Goal: Task Accomplishment & Management: Complete application form

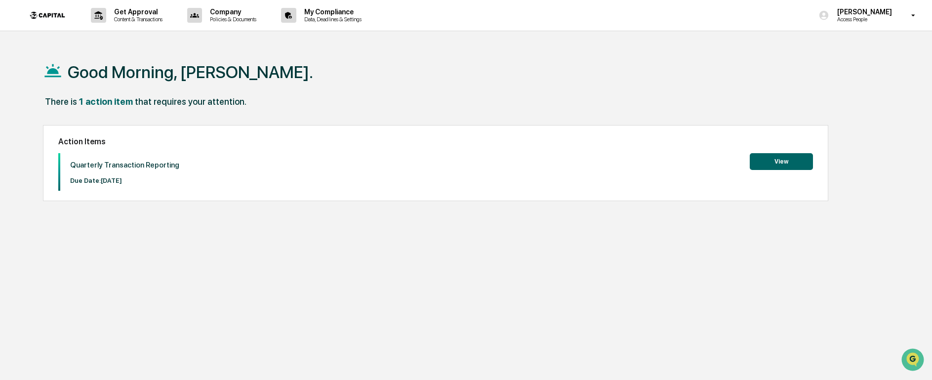
click at [590, 223] on div "Good Morning, [PERSON_NAME]. There is 1 action item that requires your attentio…" at bounding box center [462, 237] width 868 height 380
click at [787, 159] on button "View" at bounding box center [780, 161] width 63 height 17
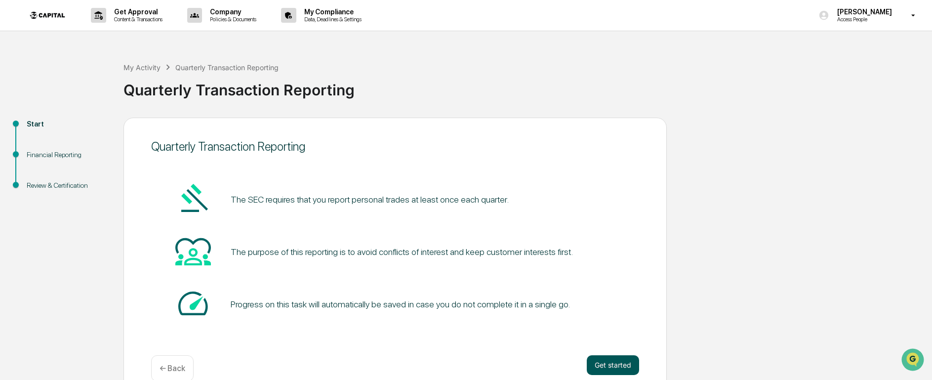
click at [607, 366] on button "Get started" at bounding box center [612, 365] width 52 height 20
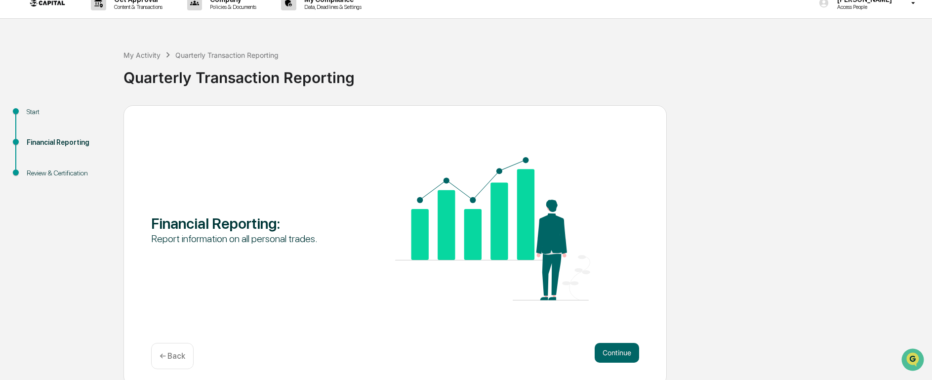
scroll to position [18, 0]
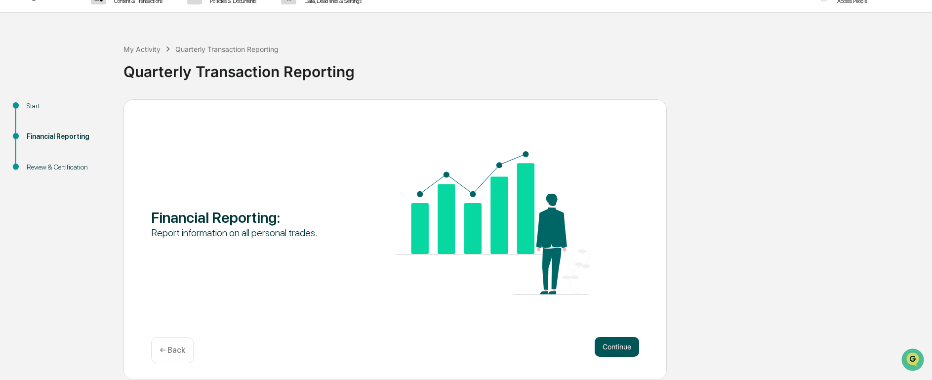
click at [624, 343] on button "Continue" at bounding box center [616, 347] width 44 height 20
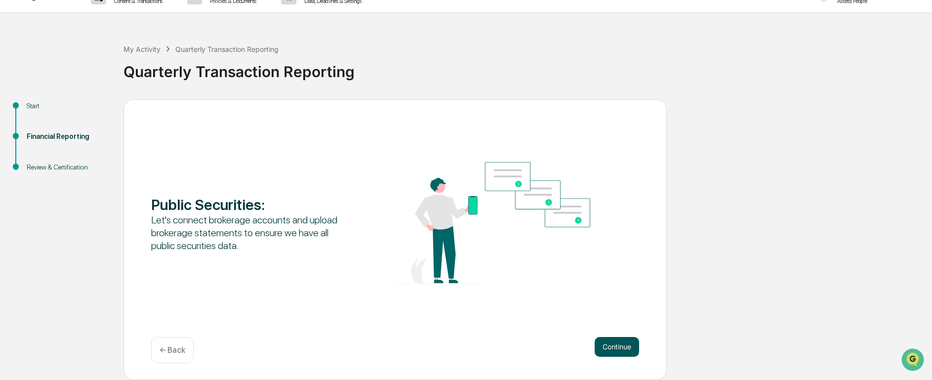
click at [615, 344] on button "Continue" at bounding box center [616, 347] width 44 height 20
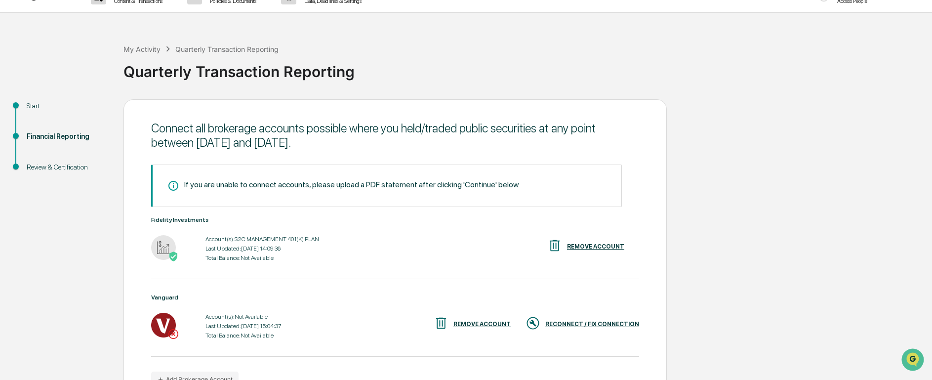
scroll to position [78, 0]
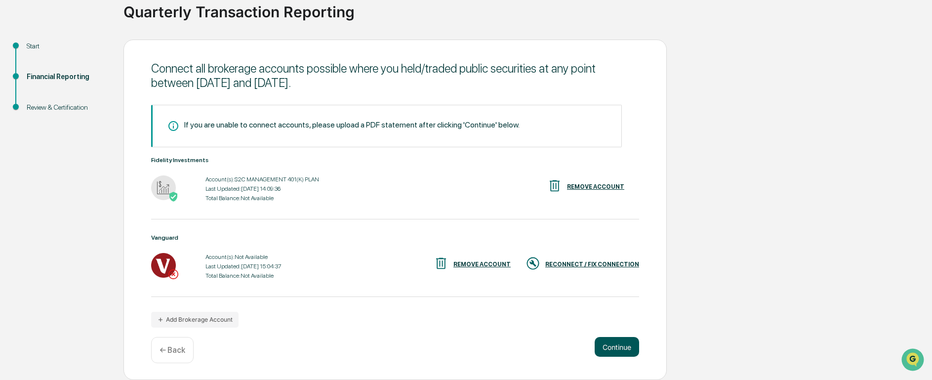
click at [624, 346] on button "Continue" at bounding box center [616, 347] width 44 height 20
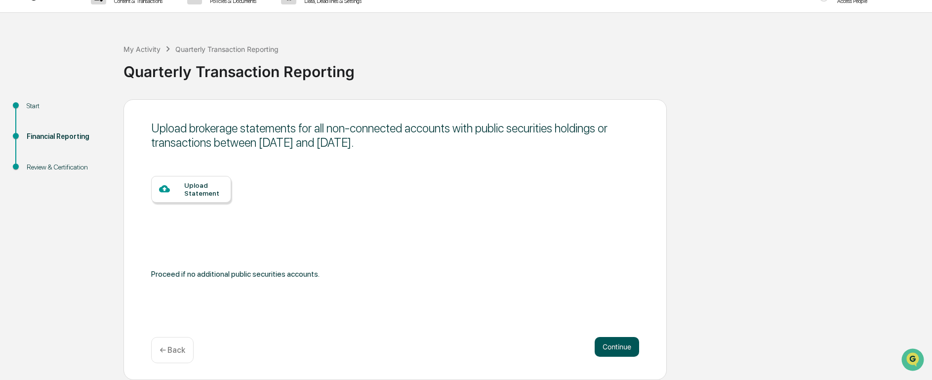
click at [621, 347] on button "Continue" at bounding box center [616, 347] width 44 height 20
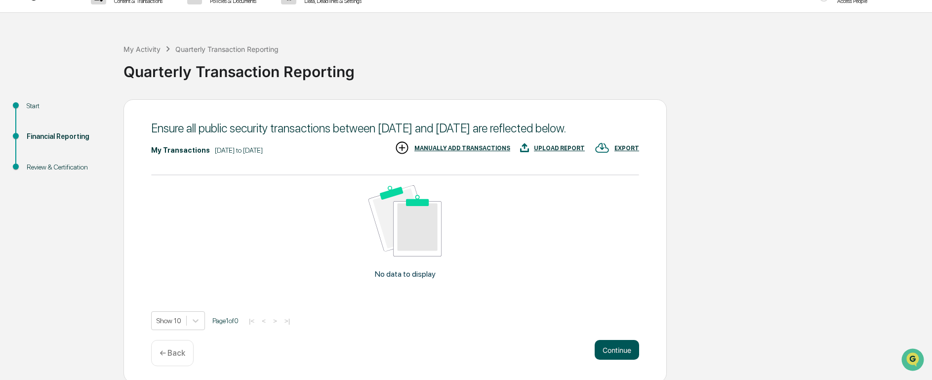
click at [617, 359] on button "Continue" at bounding box center [616, 350] width 44 height 20
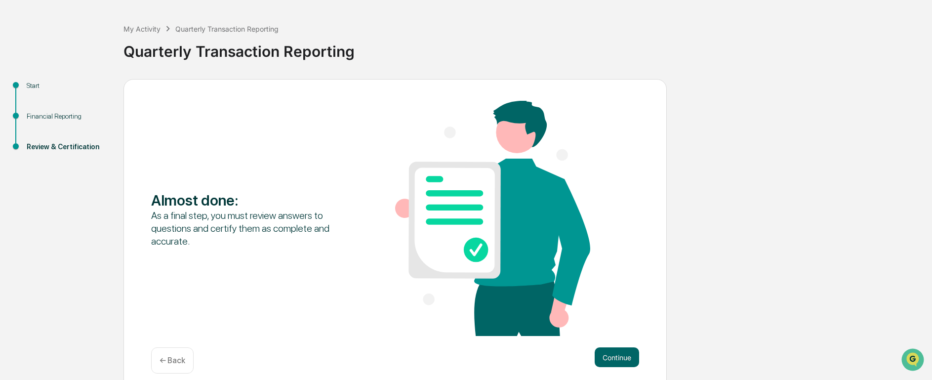
scroll to position [49, 0]
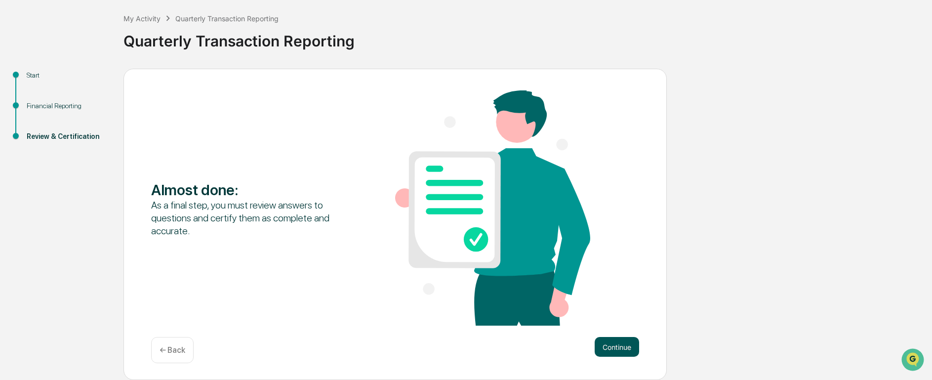
click at [618, 346] on button "Continue" at bounding box center [616, 347] width 44 height 20
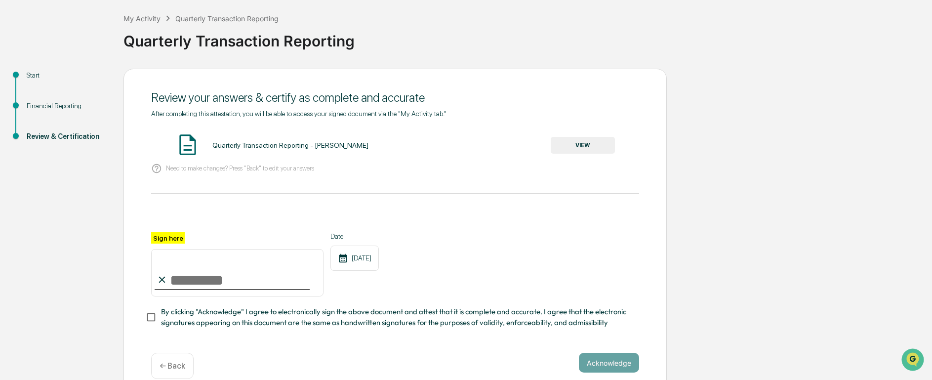
click at [180, 280] on input "Sign here" at bounding box center [237, 272] width 172 height 47
type input "**********"
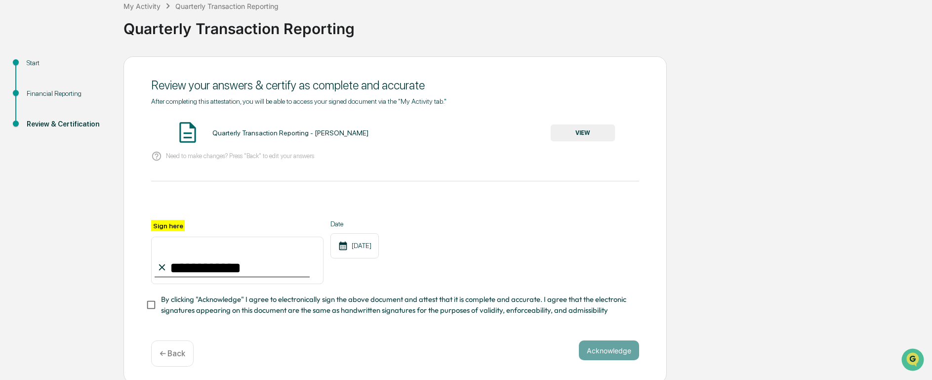
scroll to position [68, 0]
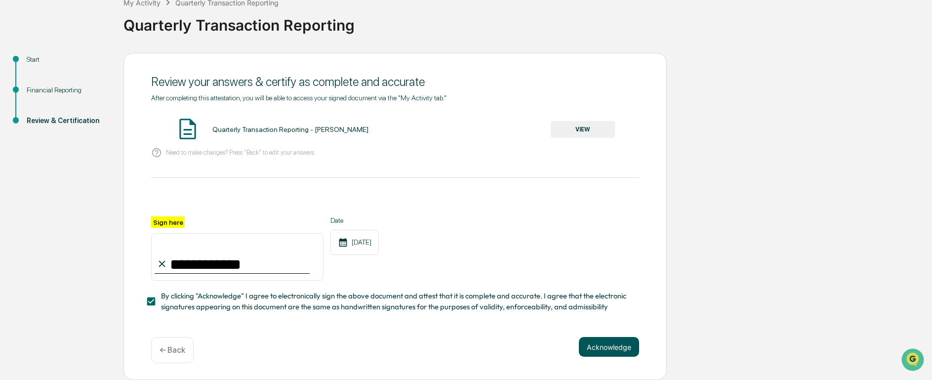
click at [605, 350] on button "Acknowledge" at bounding box center [609, 347] width 60 height 20
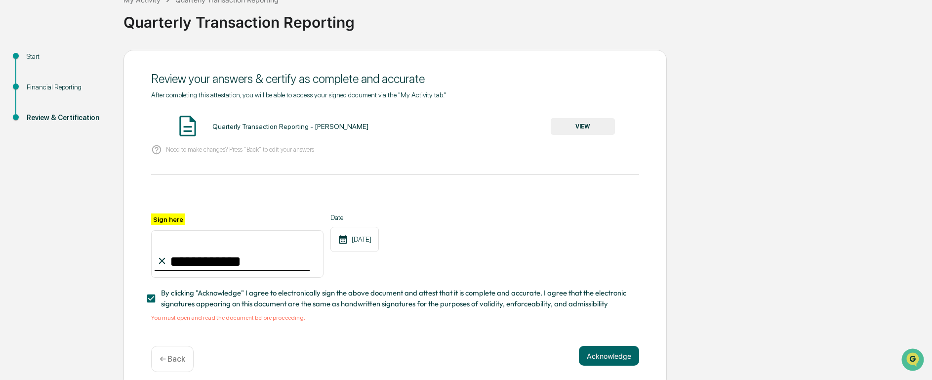
click at [582, 126] on button "VIEW" at bounding box center [582, 126] width 64 height 17
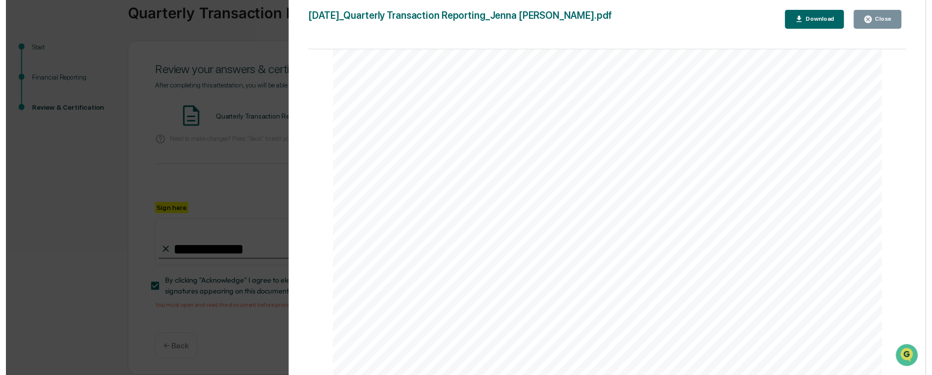
scroll to position [79, 0]
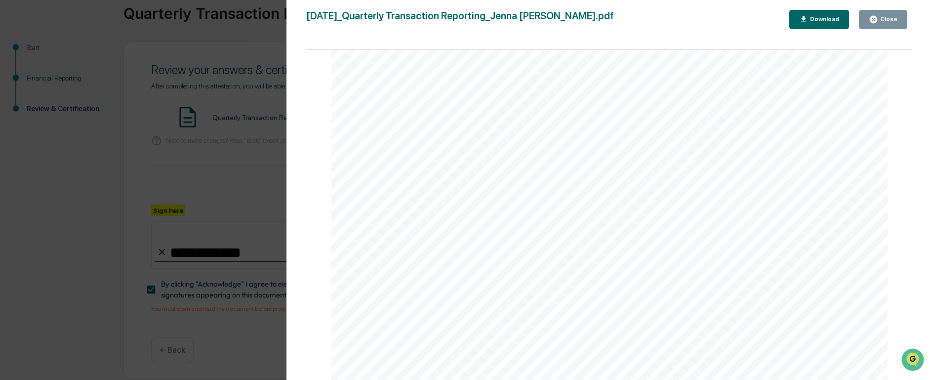
click at [881, 18] on div "Close" at bounding box center [887, 19] width 19 height 7
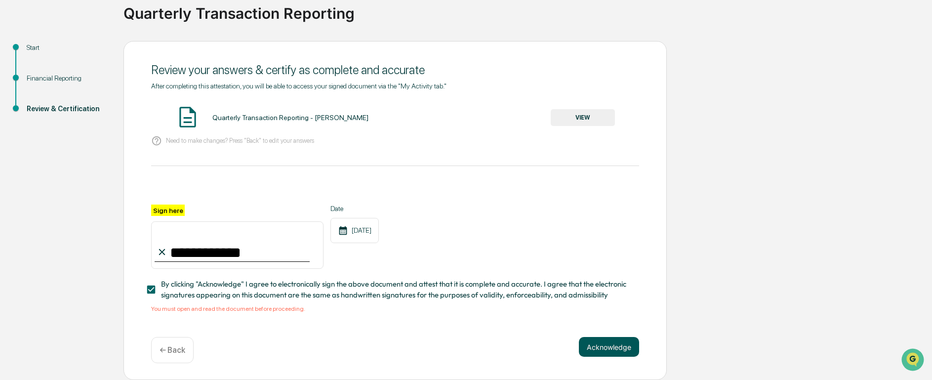
click at [614, 346] on button "Acknowledge" at bounding box center [609, 347] width 60 height 20
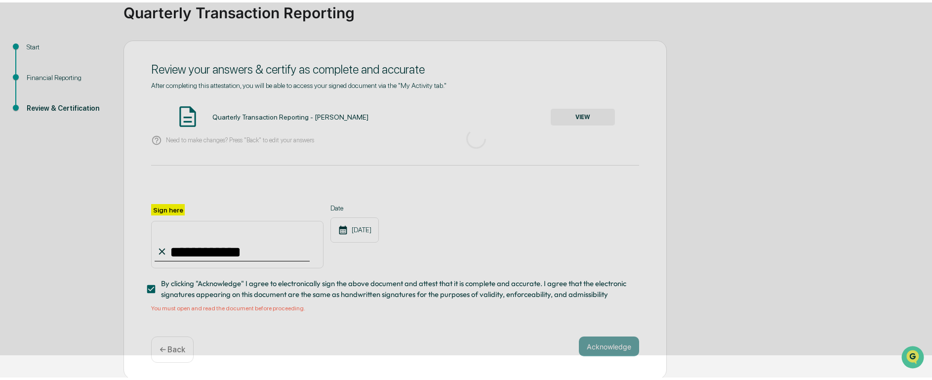
scroll to position [18, 0]
